Goal: Transaction & Acquisition: Purchase product/service

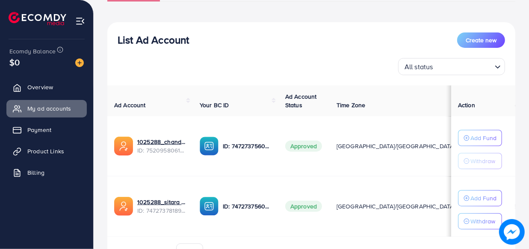
scroll to position [129, 0]
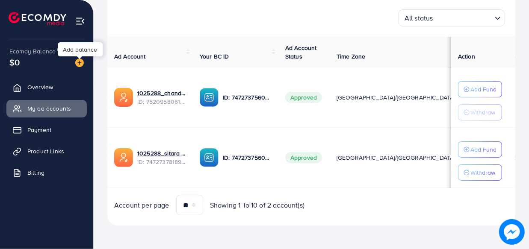
click at [80, 60] on img at bounding box center [79, 63] width 9 height 9
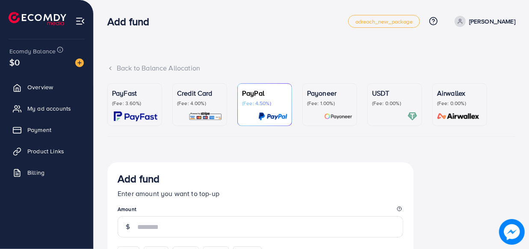
click at [144, 98] on p "PayFast" at bounding box center [134, 93] width 45 height 10
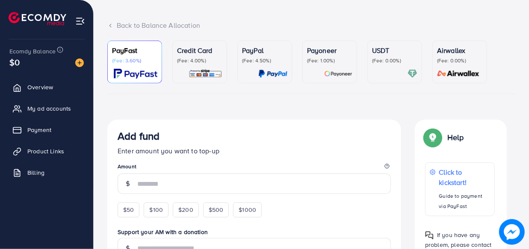
scroll to position [155, 0]
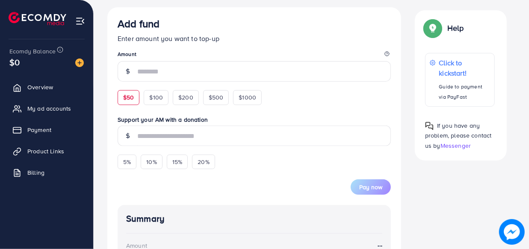
click at [118, 103] on div "$50" at bounding box center [129, 97] width 22 height 15
type input "**"
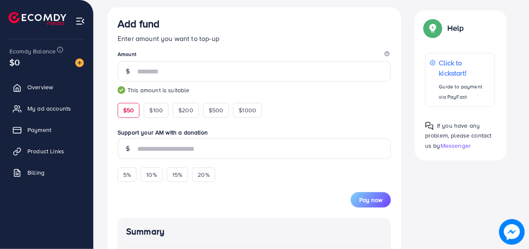
click at [132, 99] on form "Add fund Enter amount you want to top-up Amount ** This amount is suitable $50 …" at bounding box center [254, 113] width 273 height 190
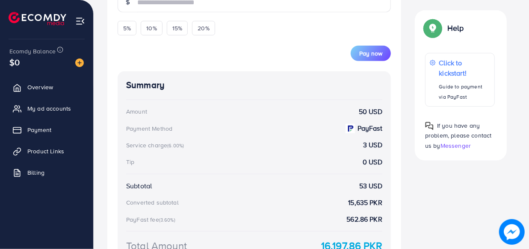
scroll to position [272, 0]
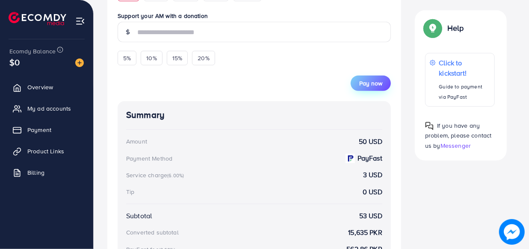
click at [378, 88] on span "Pay now" at bounding box center [370, 83] width 23 height 9
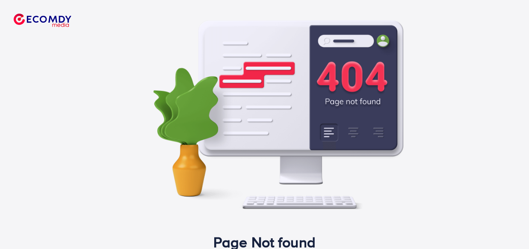
click at [51, 21] on img at bounding box center [43, 20] width 58 height 13
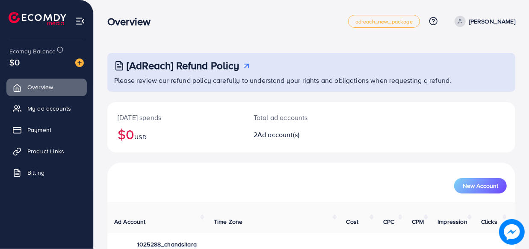
scroll to position [78, 0]
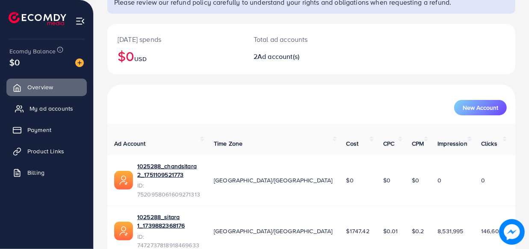
click at [54, 114] on link "My ad accounts" at bounding box center [46, 108] width 80 height 17
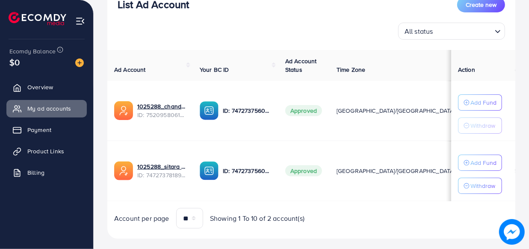
scroll to position [116, 0]
